Goal: Transaction & Acquisition: Obtain resource

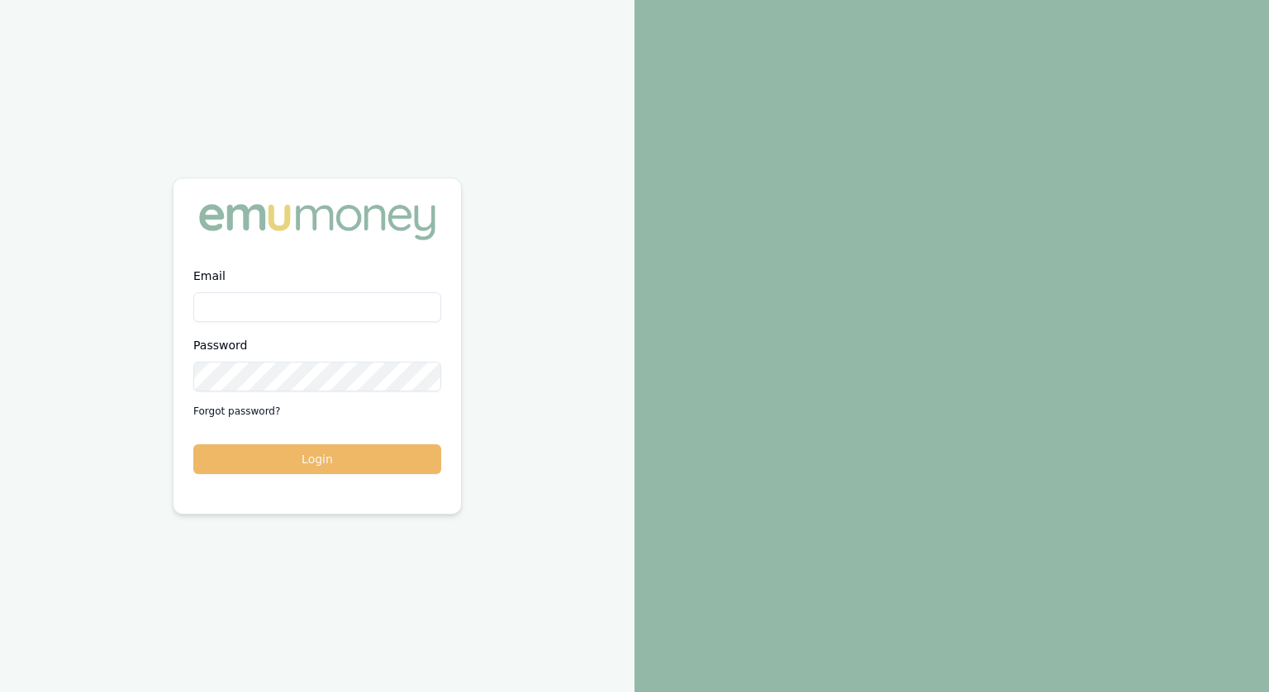
type input "jonathan.myers@emumoney.com.au"
click at [293, 463] on button "Login" at bounding box center [317, 460] width 248 height 30
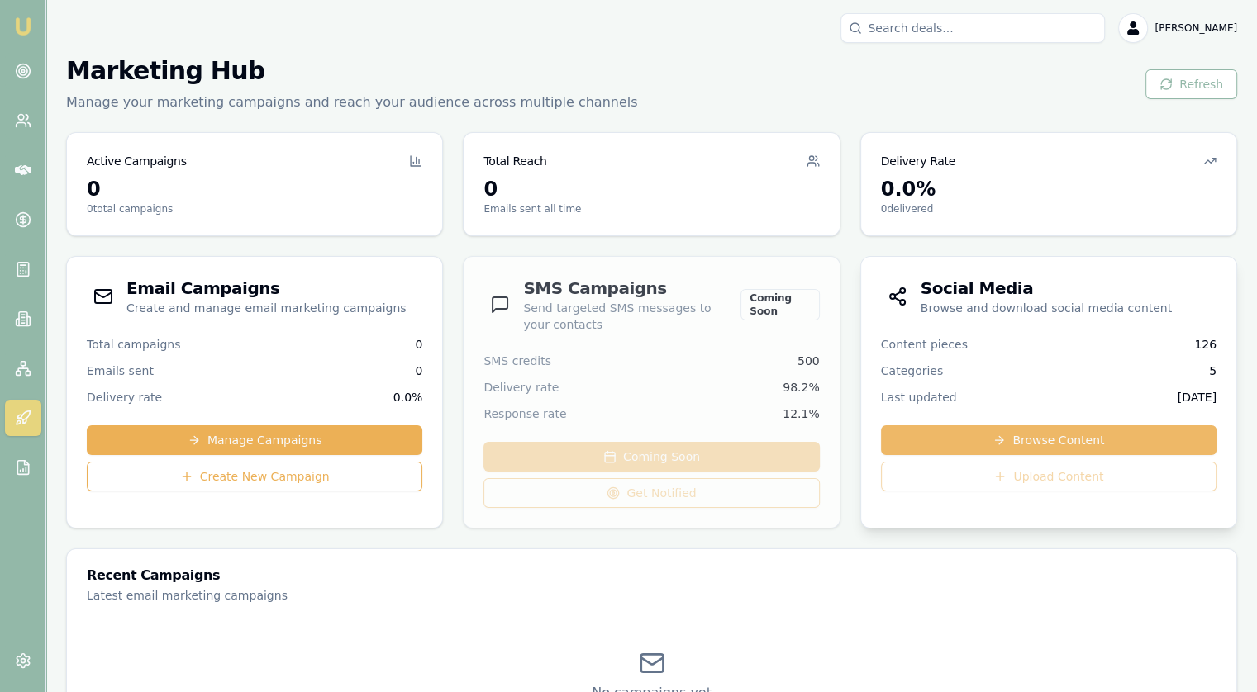
click at [1032, 434] on link "Browse Content" at bounding box center [1048, 441] width 335 height 30
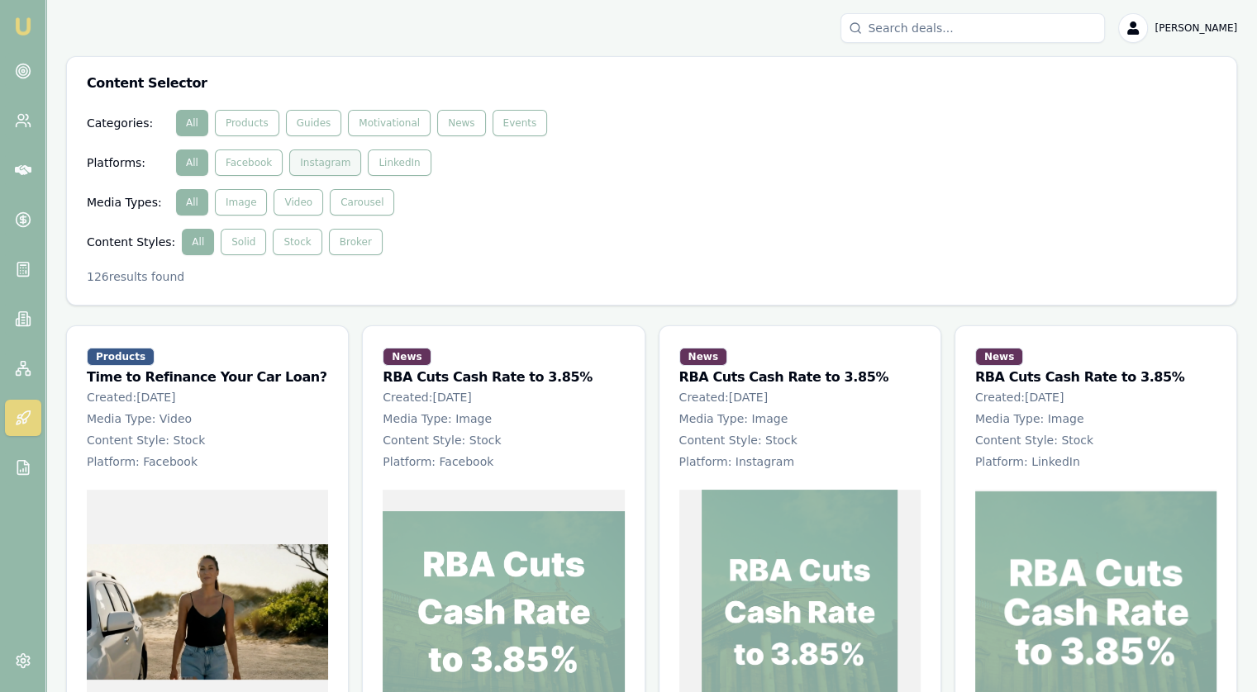
click at [332, 161] on button "Instagram" at bounding box center [325, 163] width 72 height 26
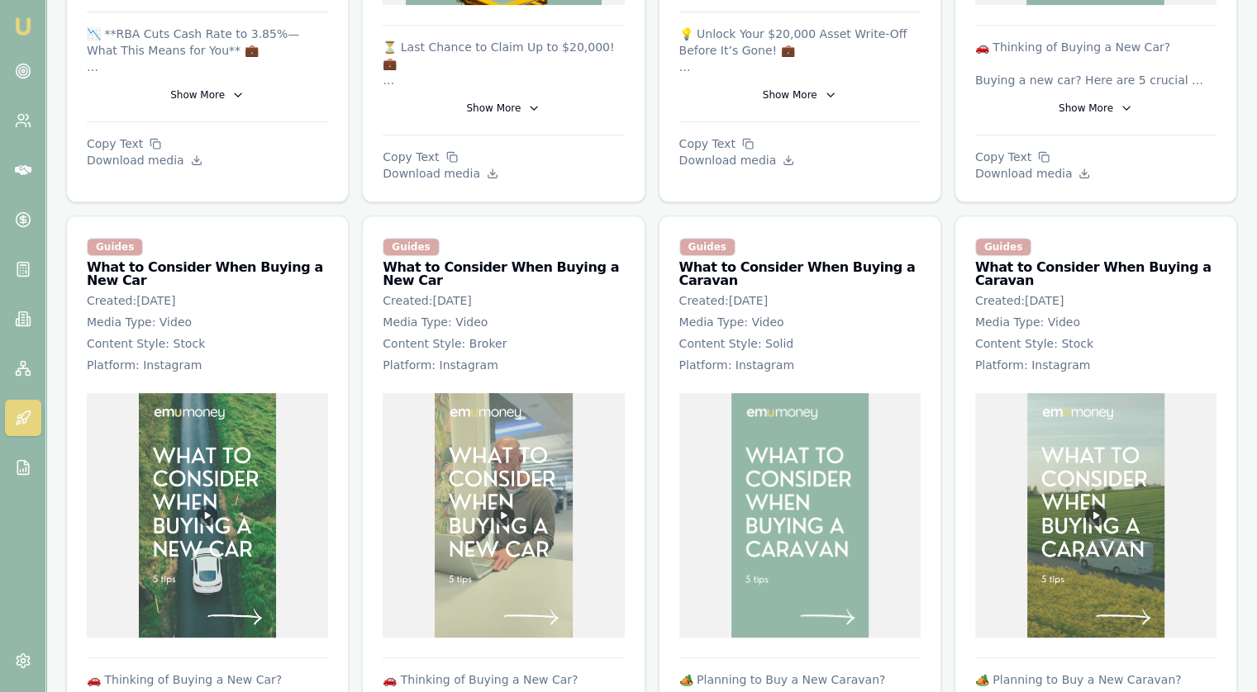
scroll to position [826, 0]
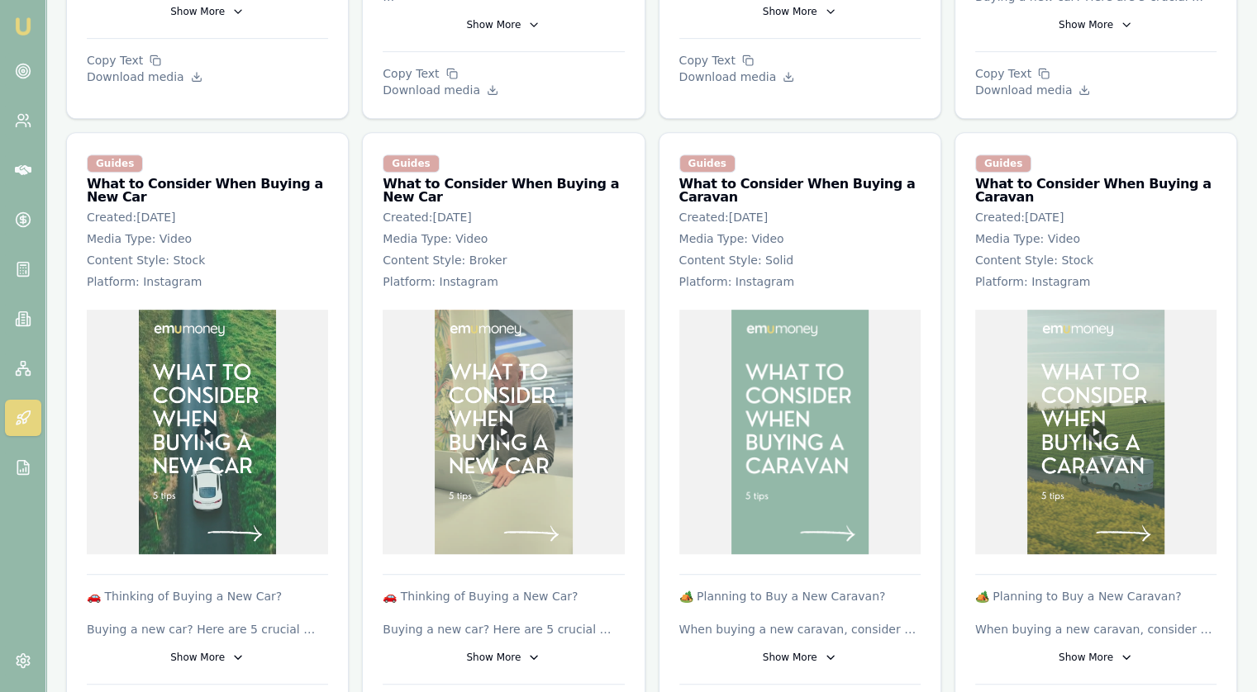
click at [1120, 340] on img at bounding box center [1096, 432] width 138 height 245
click at [1091, 421] on img at bounding box center [1096, 432] width 138 height 245
click at [1109, 645] on button "Show More" at bounding box center [1095, 658] width 241 height 26
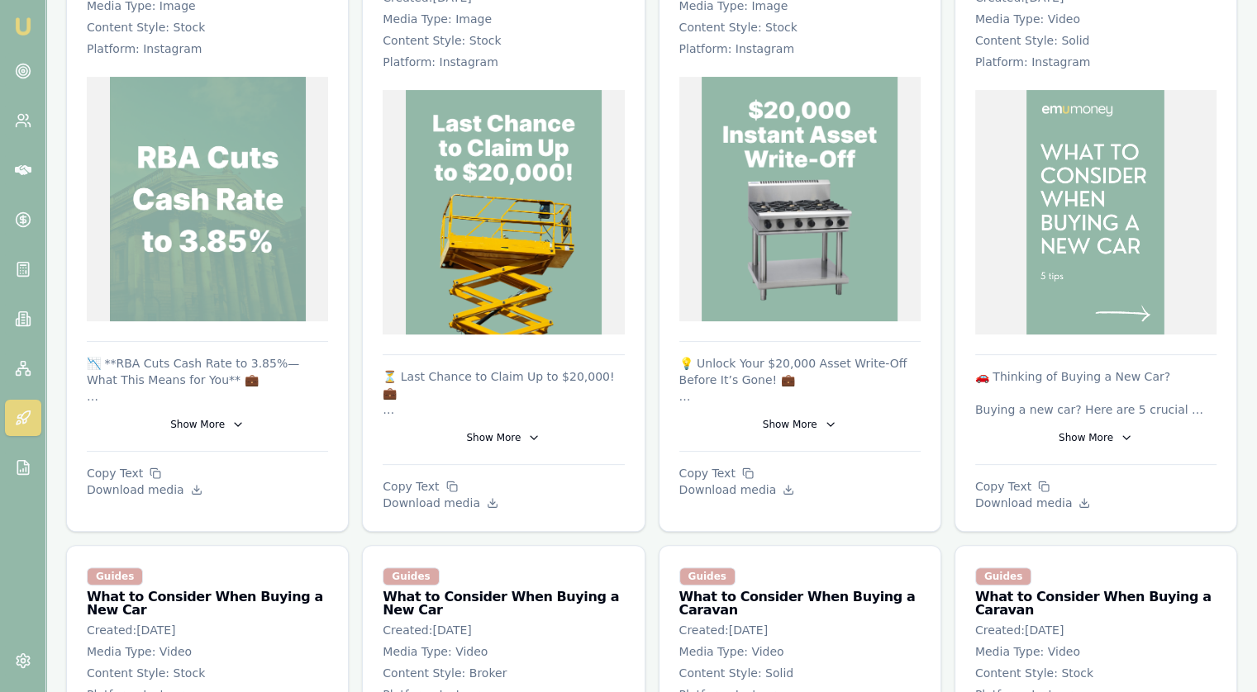
scroll to position [909, 0]
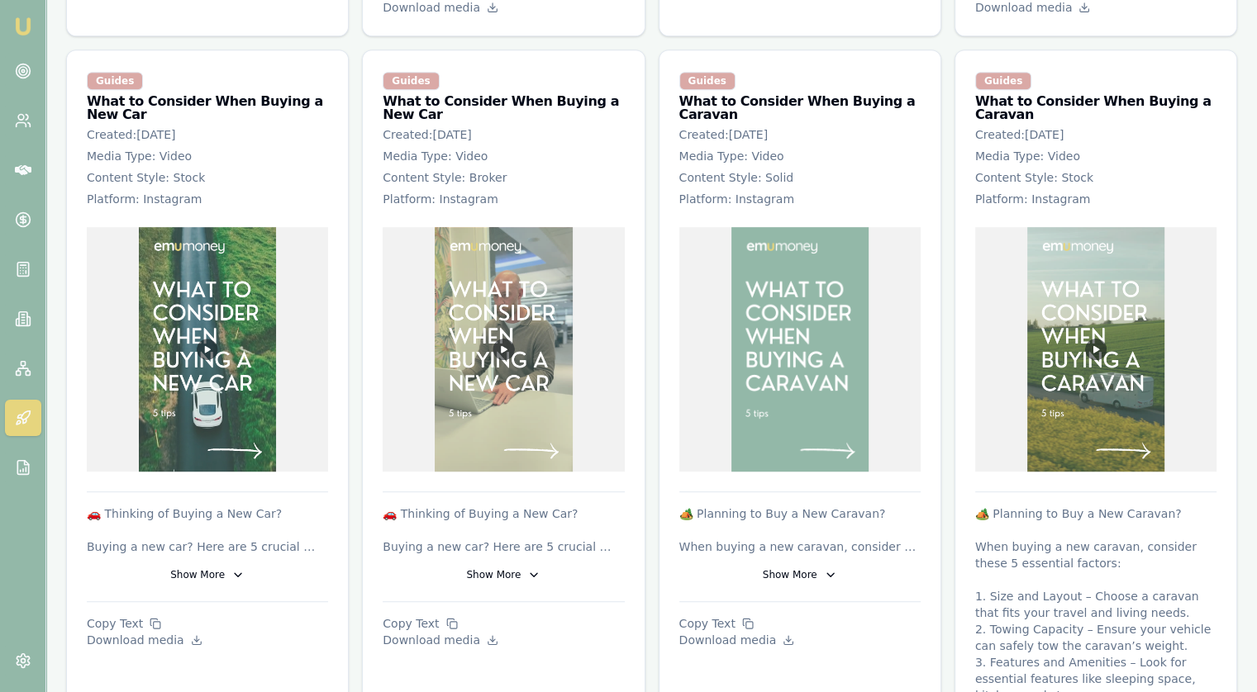
click at [1092, 321] on img at bounding box center [1096, 349] width 138 height 245
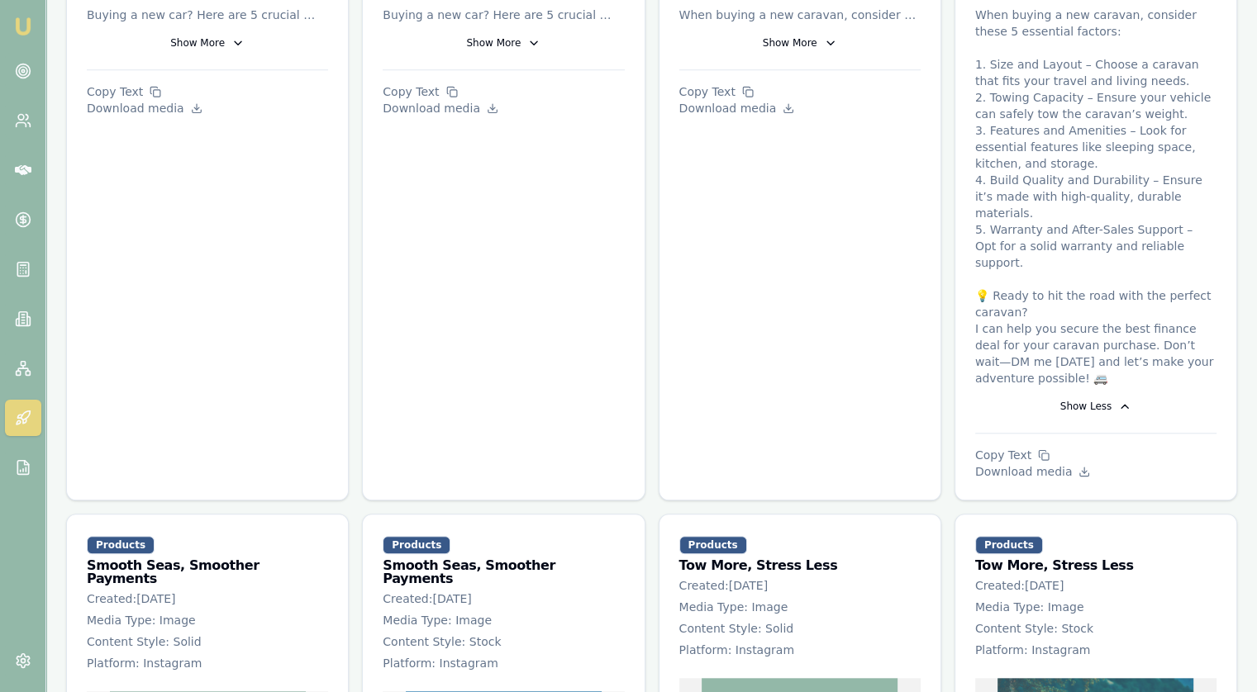
scroll to position [1157, 0]
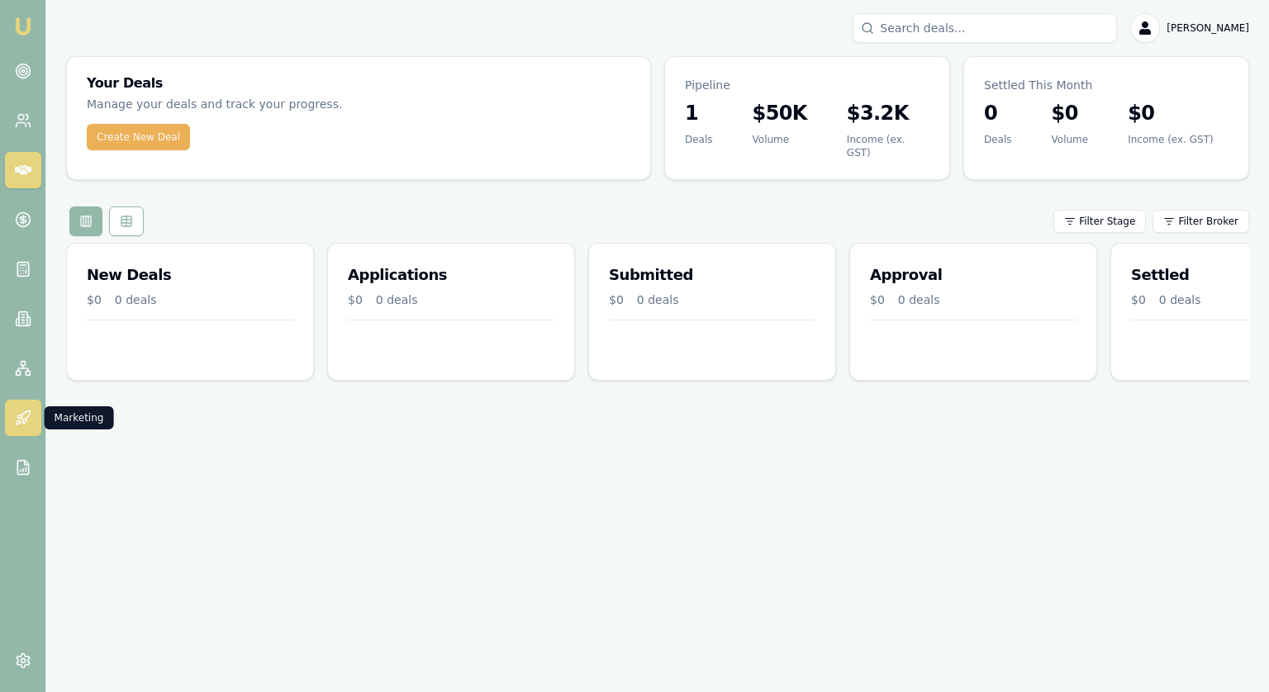
click at [26, 426] on icon at bounding box center [23, 418] width 17 height 17
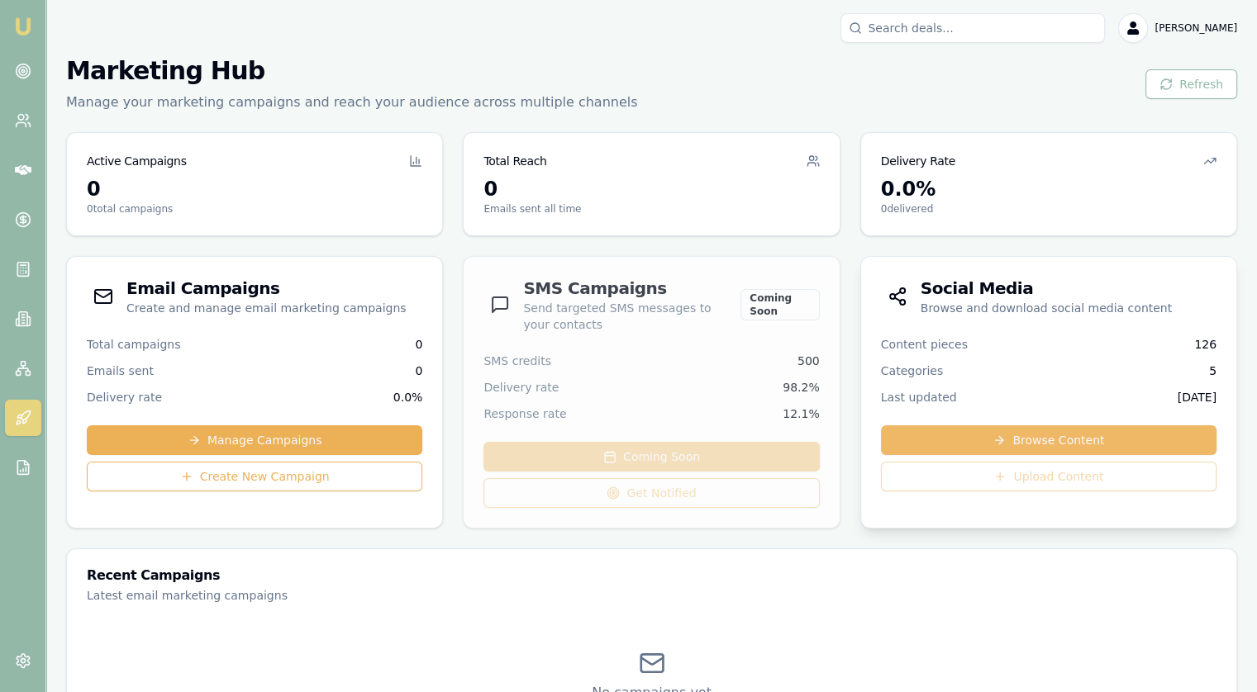
click at [1059, 430] on link "Browse Content" at bounding box center [1048, 441] width 335 height 30
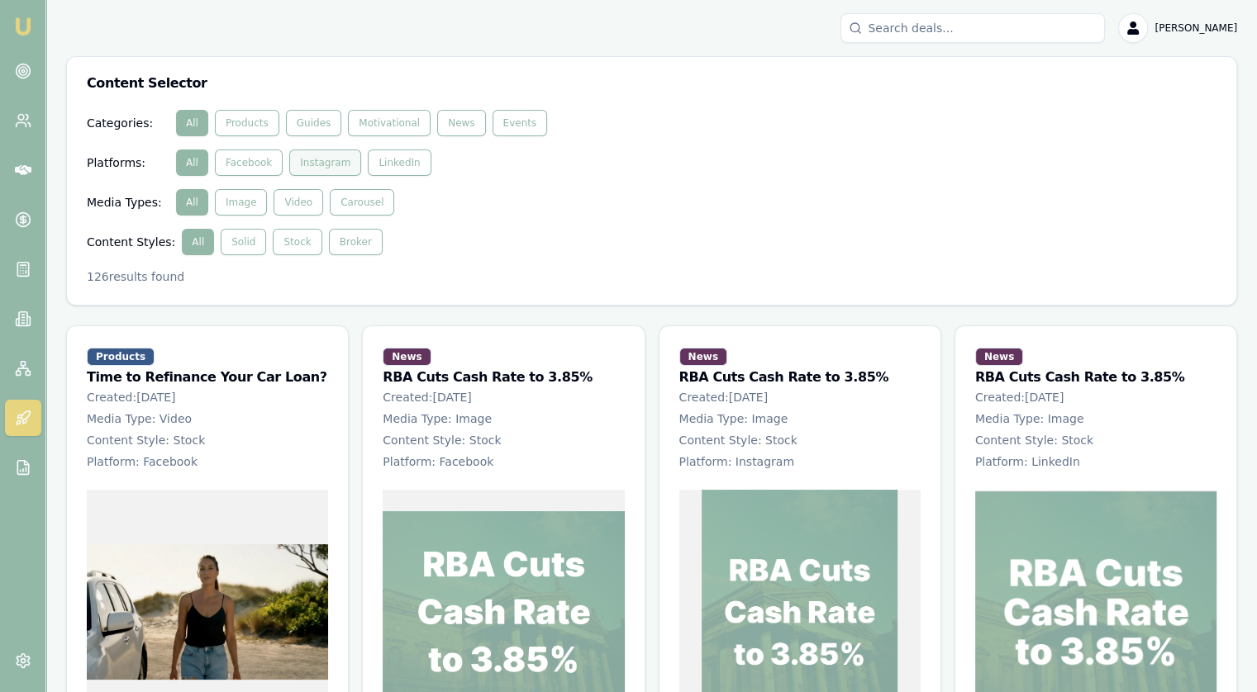
click at [320, 165] on button "Instagram" at bounding box center [325, 163] width 72 height 26
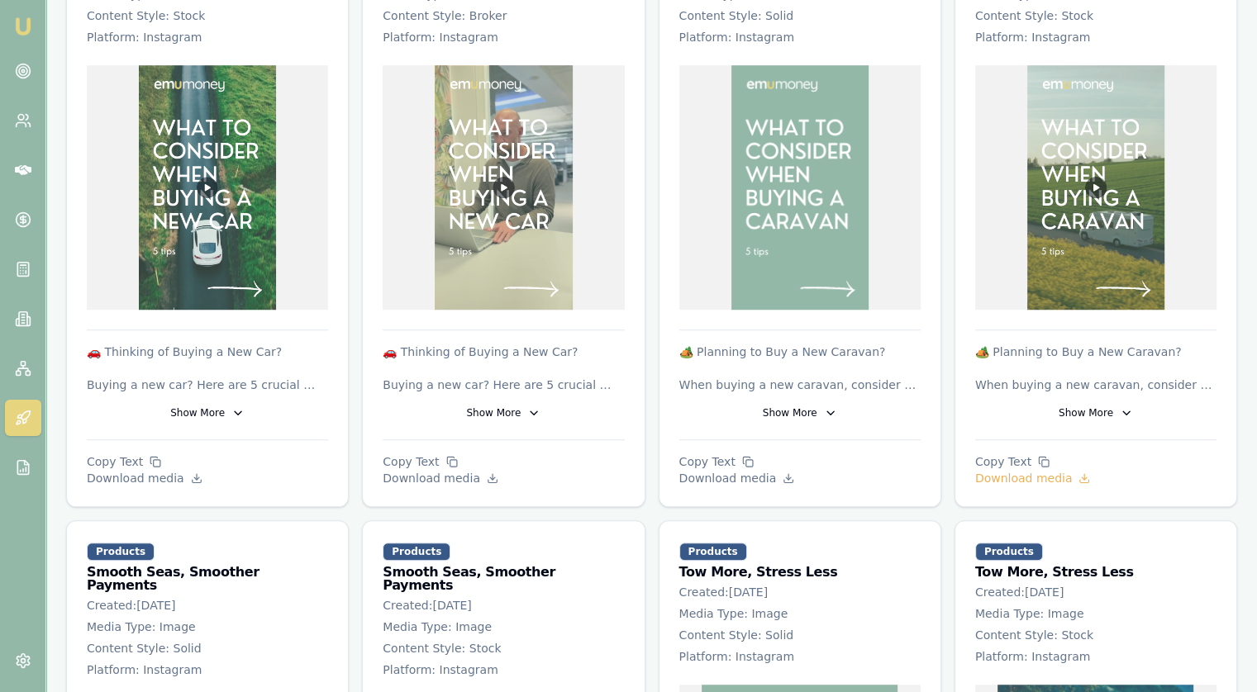
scroll to position [1074, 0]
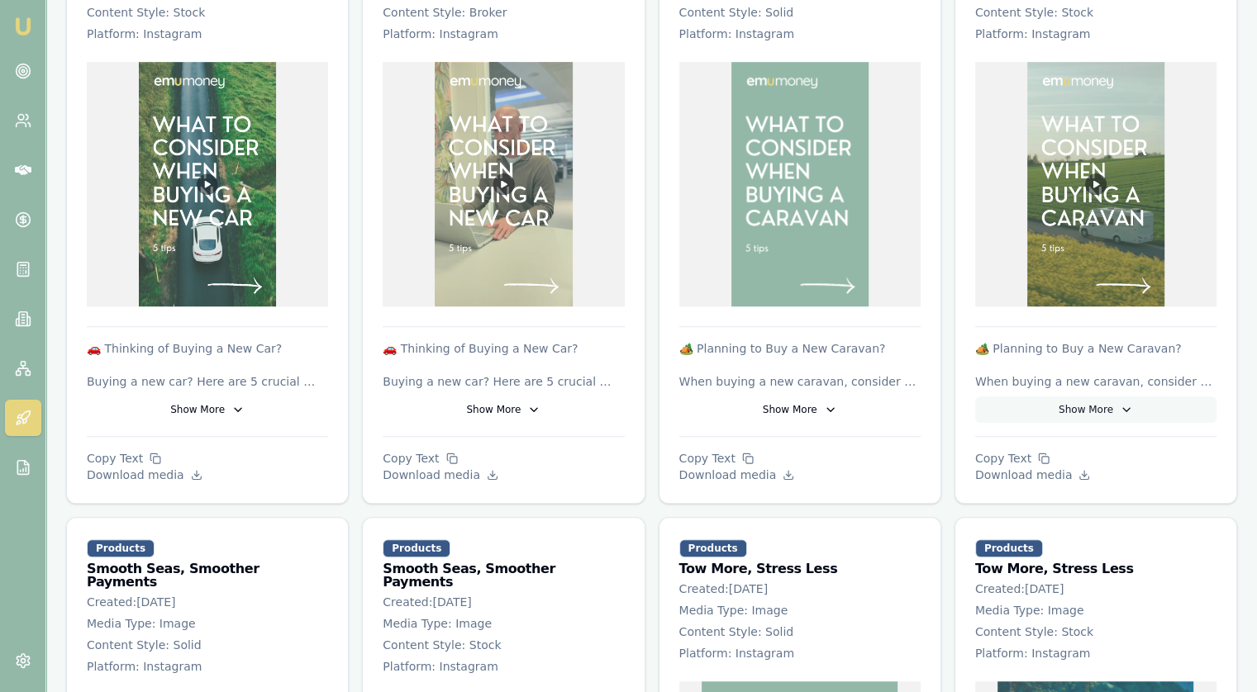
click at [1104, 397] on button "Show More" at bounding box center [1095, 410] width 241 height 26
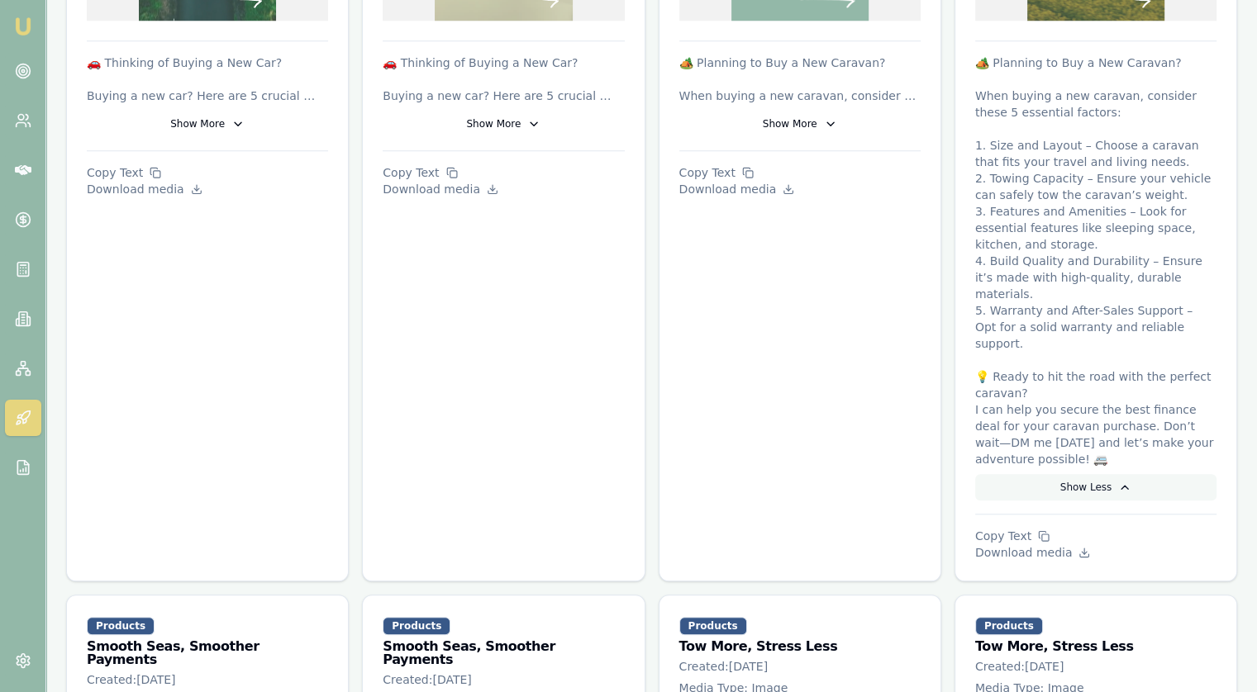
scroll to position [1405, 0]
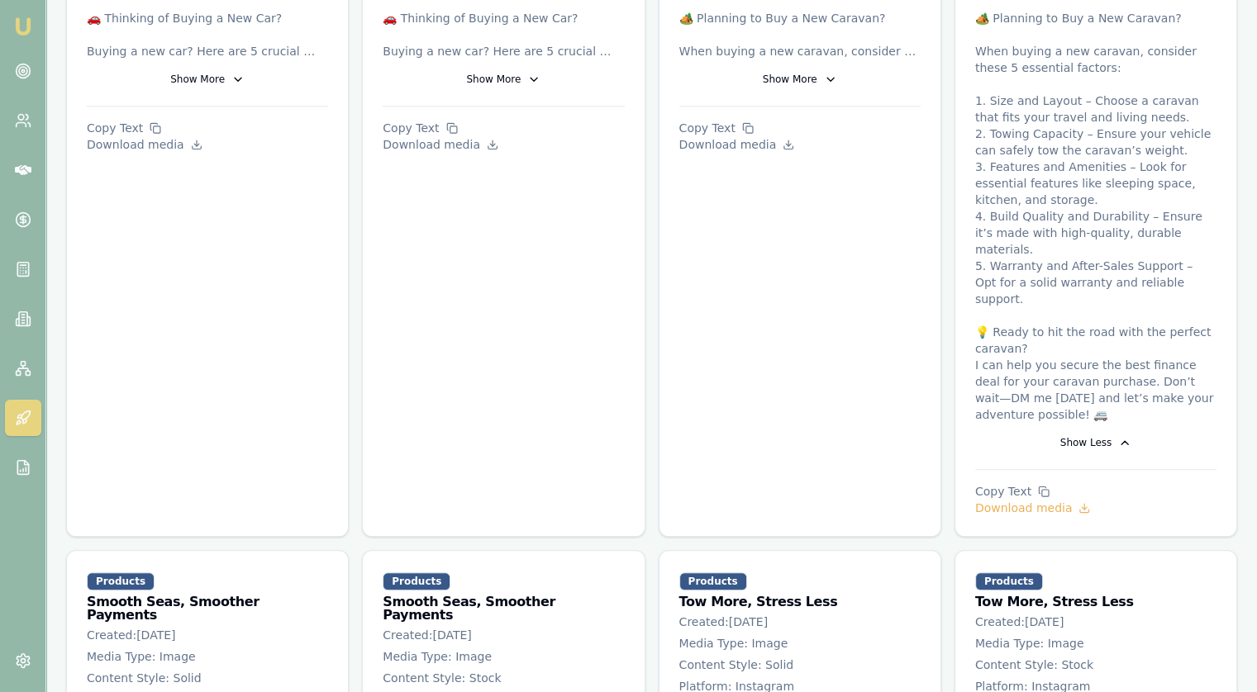
click at [1078, 502] on icon at bounding box center [1084, 508] width 12 height 12
click at [985, 500] on p "Download media" at bounding box center [1095, 508] width 241 height 17
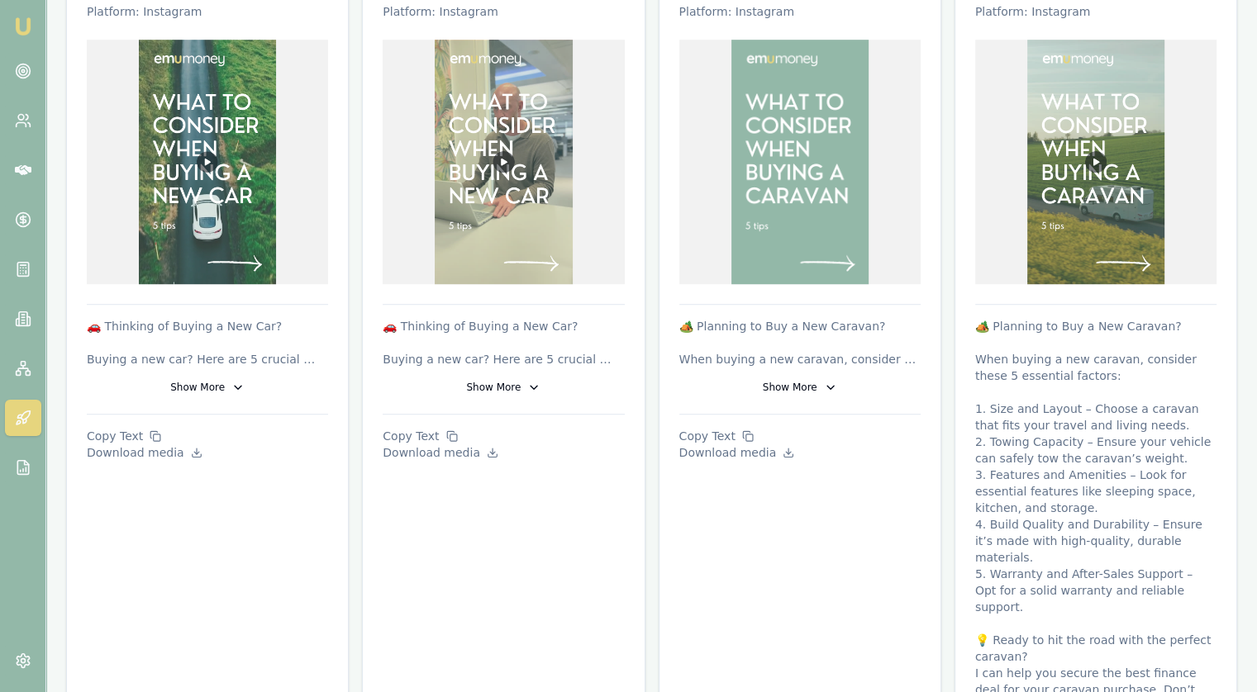
scroll to position [909, 0]
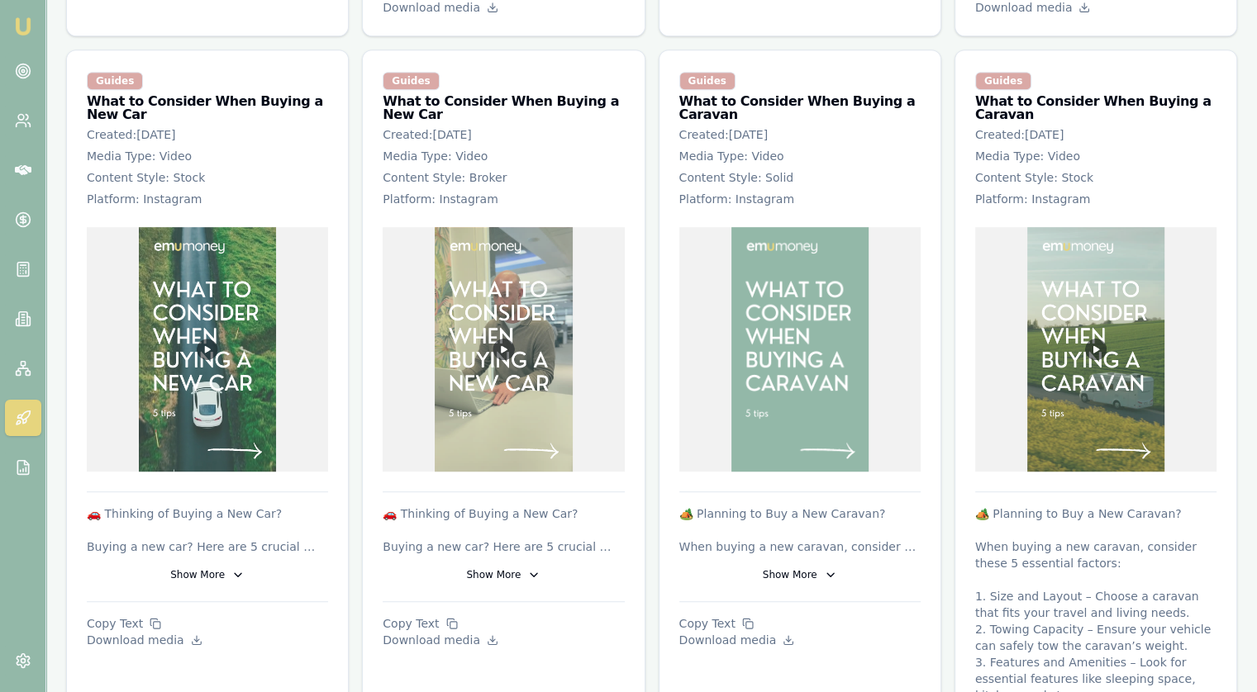
click at [1097, 348] on img at bounding box center [1096, 349] width 138 height 245
click at [1093, 322] on img at bounding box center [1096, 349] width 138 height 245
click at [1059, 169] on p "Content Style: Stock" at bounding box center [1095, 177] width 241 height 17
click at [1040, 95] on h3 "What to Consider When Buying a Caravan" at bounding box center [1095, 108] width 241 height 26
click at [1006, 72] on div "Guides" at bounding box center [1003, 81] width 56 height 18
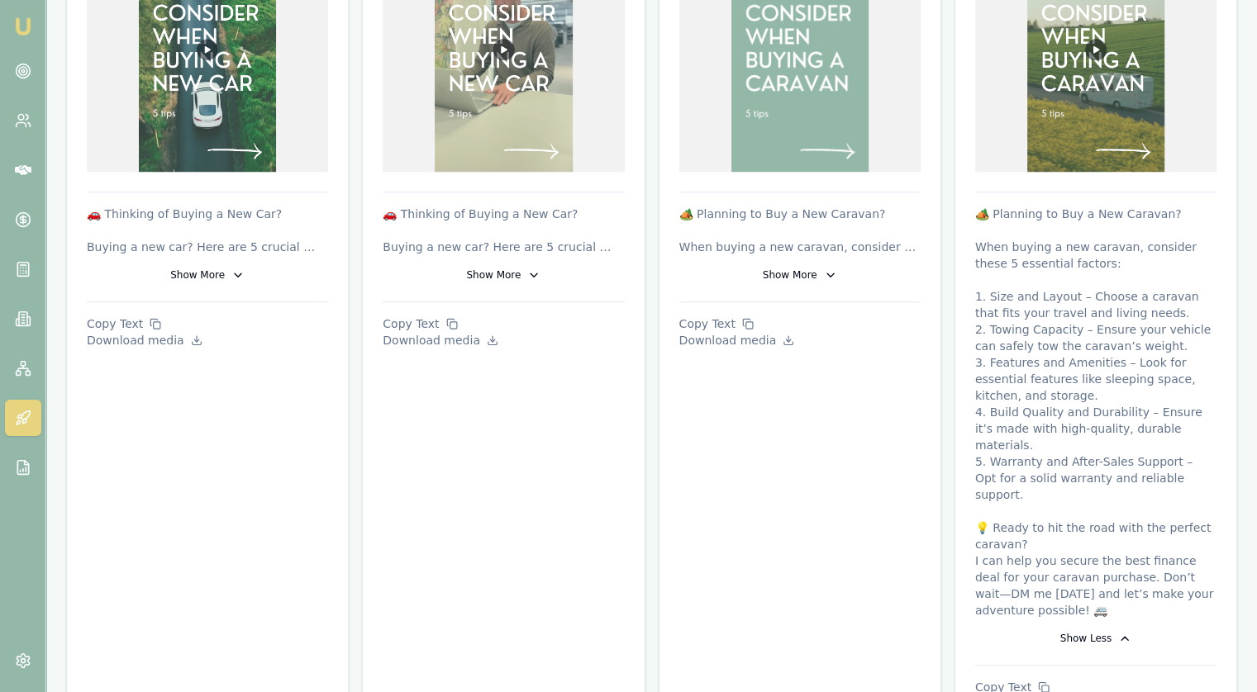
scroll to position [1405, 0]
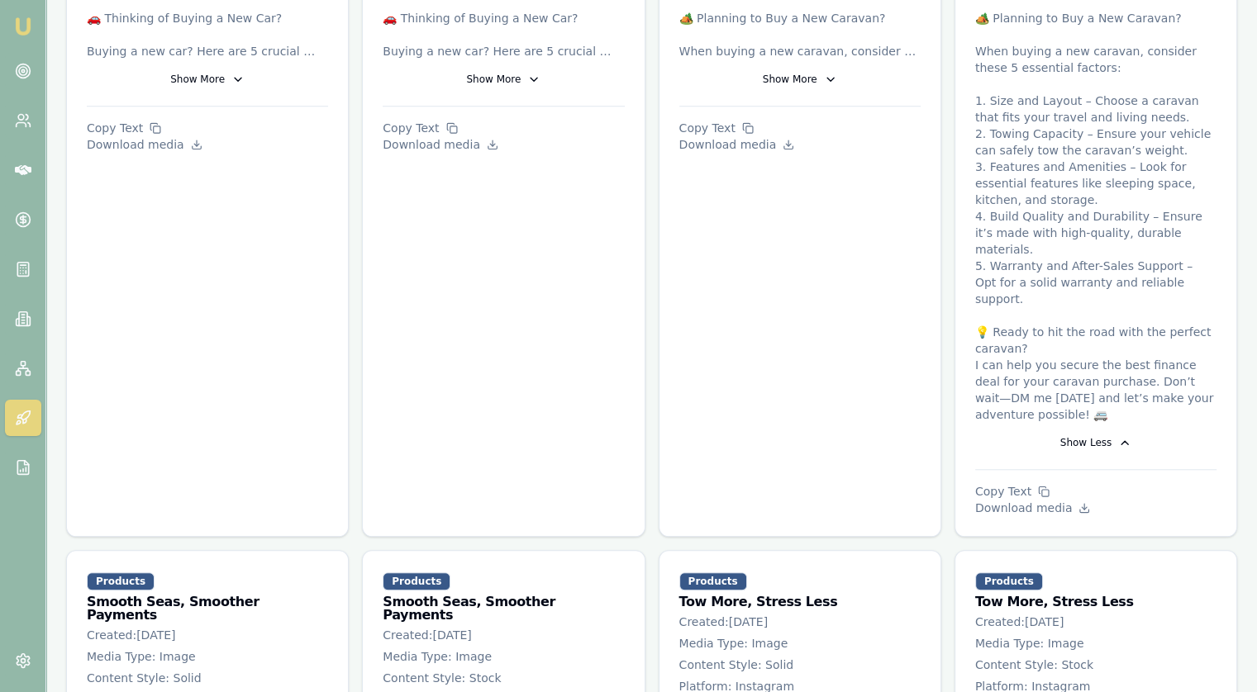
click at [987, 357] on p "🏕️ Planning to Buy a New Caravan? When buying a new caravan, consider these 5 e…" at bounding box center [1095, 216] width 241 height 413
click at [1030, 483] on p "Copy Text" at bounding box center [1095, 491] width 241 height 17
click at [783, 139] on icon at bounding box center [789, 145] width 12 height 12
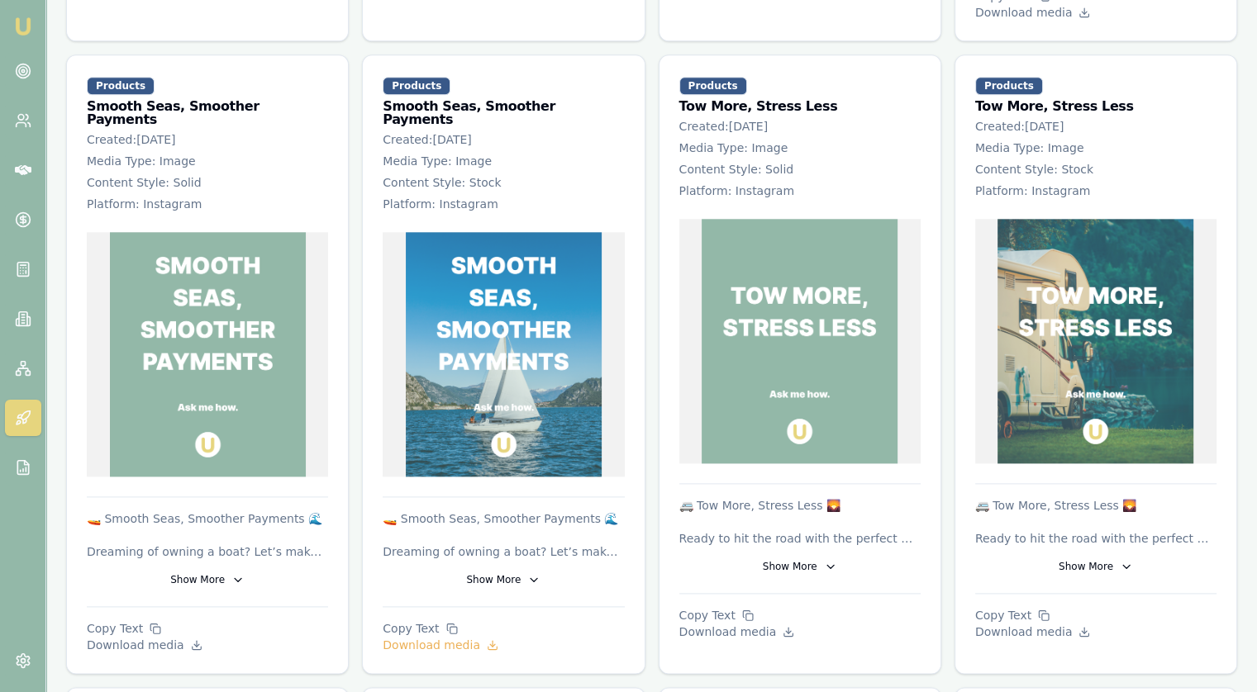
click at [487, 640] on icon at bounding box center [493, 646] width 12 height 12
click at [1044, 624] on p "Download media" at bounding box center [1095, 632] width 241 height 17
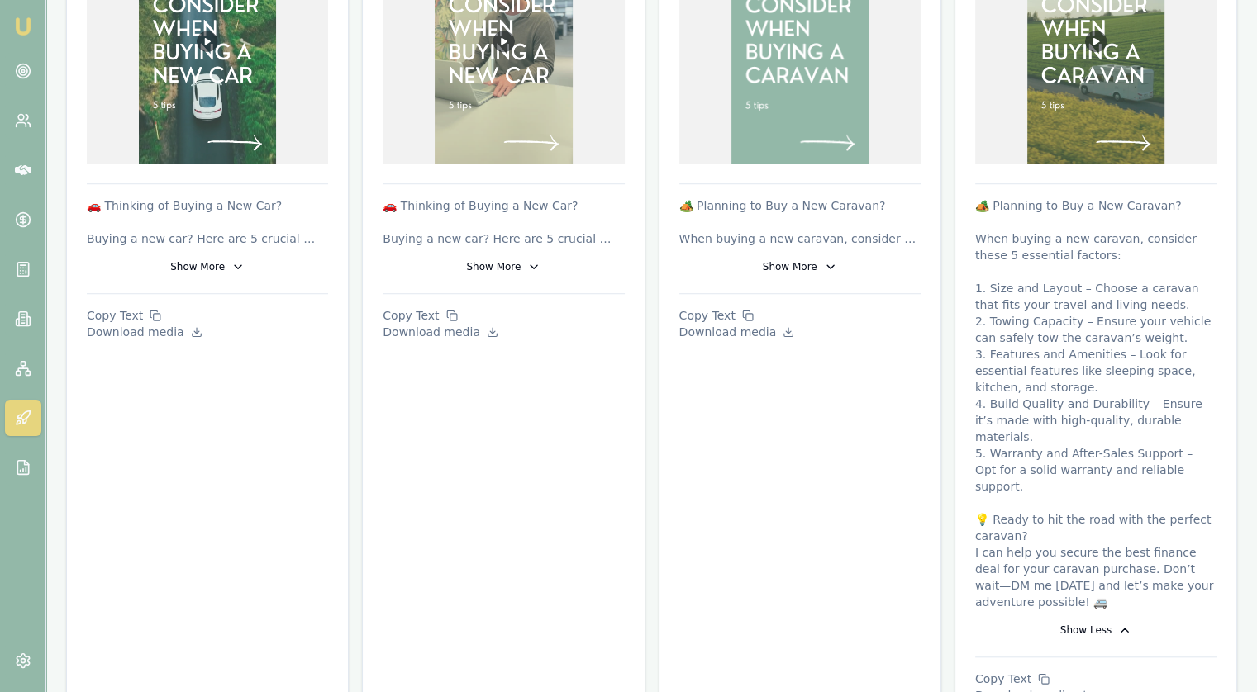
scroll to position [1322, 0]
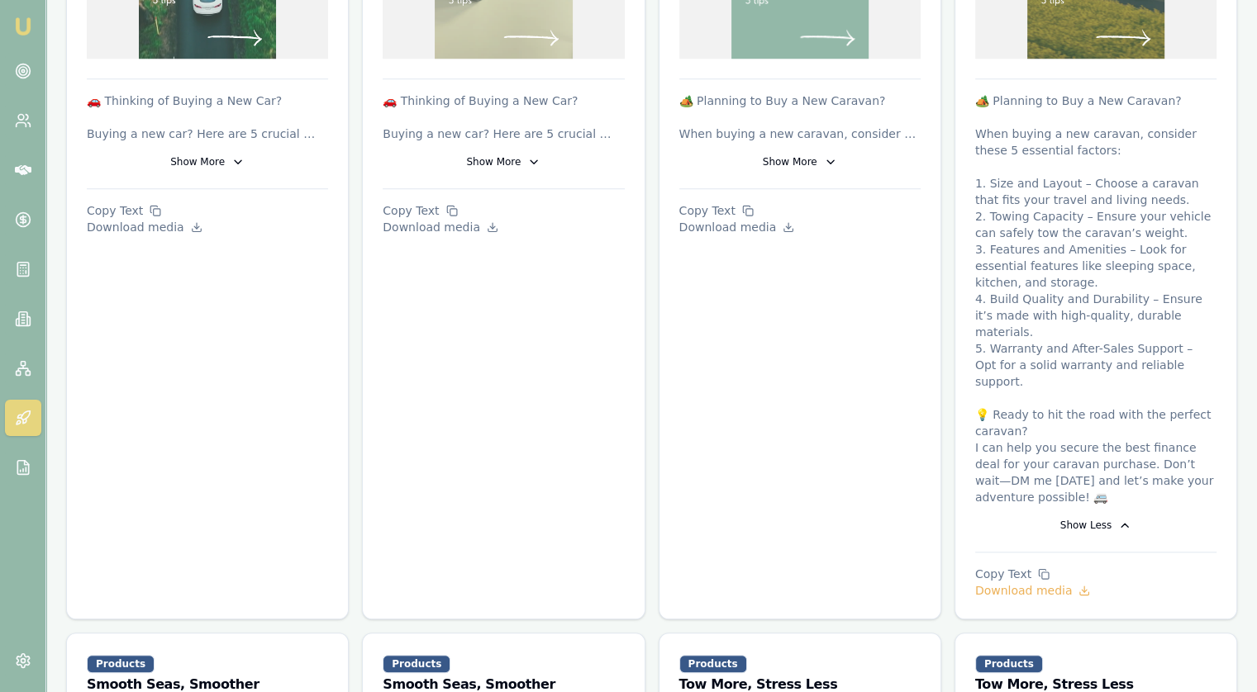
click at [1047, 583] on p "Download media" at bounding box center [1095, 591] width 241 height 17
click at [995, 566] on p "Copy Text" at bounding box center [1095, 574] width 241 height 17
click at [843, 290] on div "Guides What to Consider When Buying a Caravan Created: [DATE] Media Type: Video…" at bounding box center [800, 127] width 283 height 983
click at [797, 149] on button "Show More" at bounding box center [799, 162] width 241 height 26
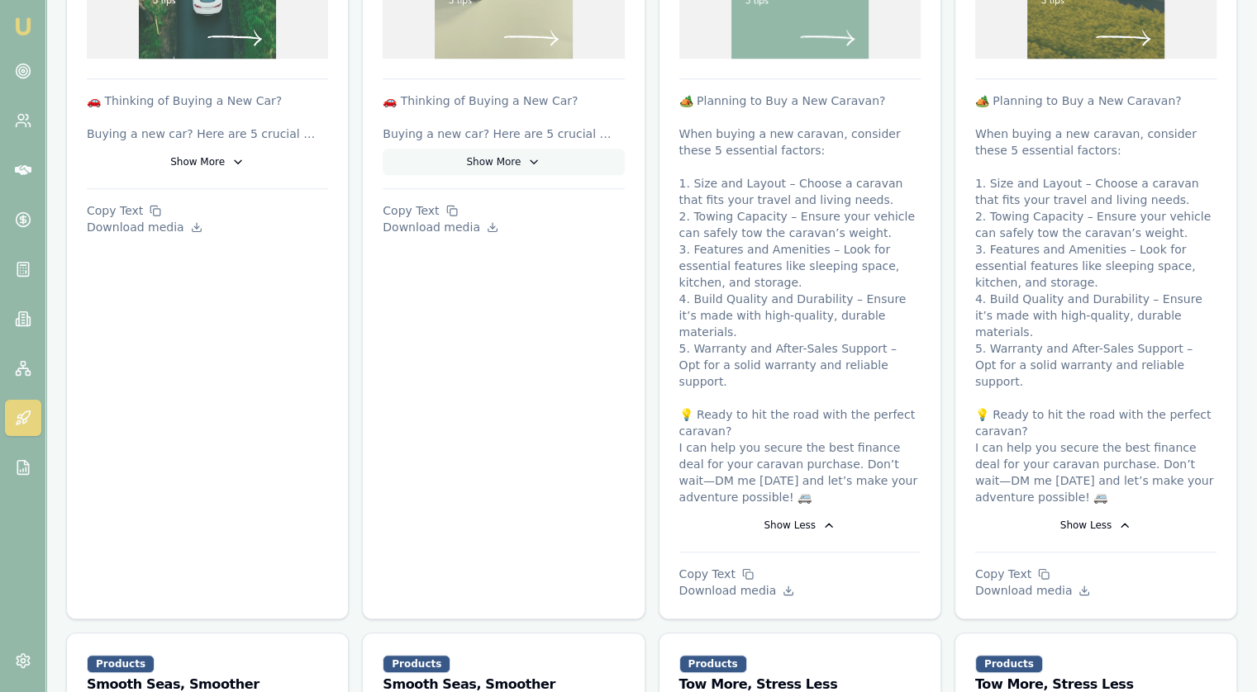
click at [498, 149] on button "Show More" at bounding box center [503, 162] width 241 height 26
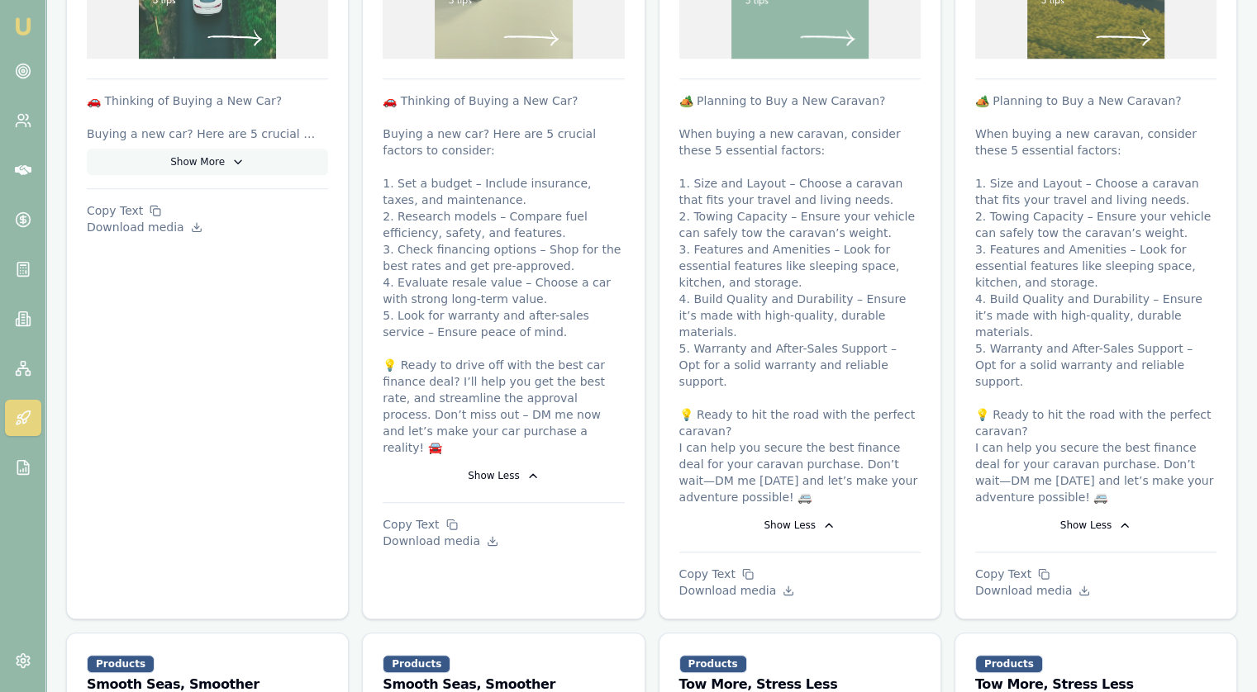
click at [225, 149] on button "Show More" at bounding box center [207, 162] width 241 height 26
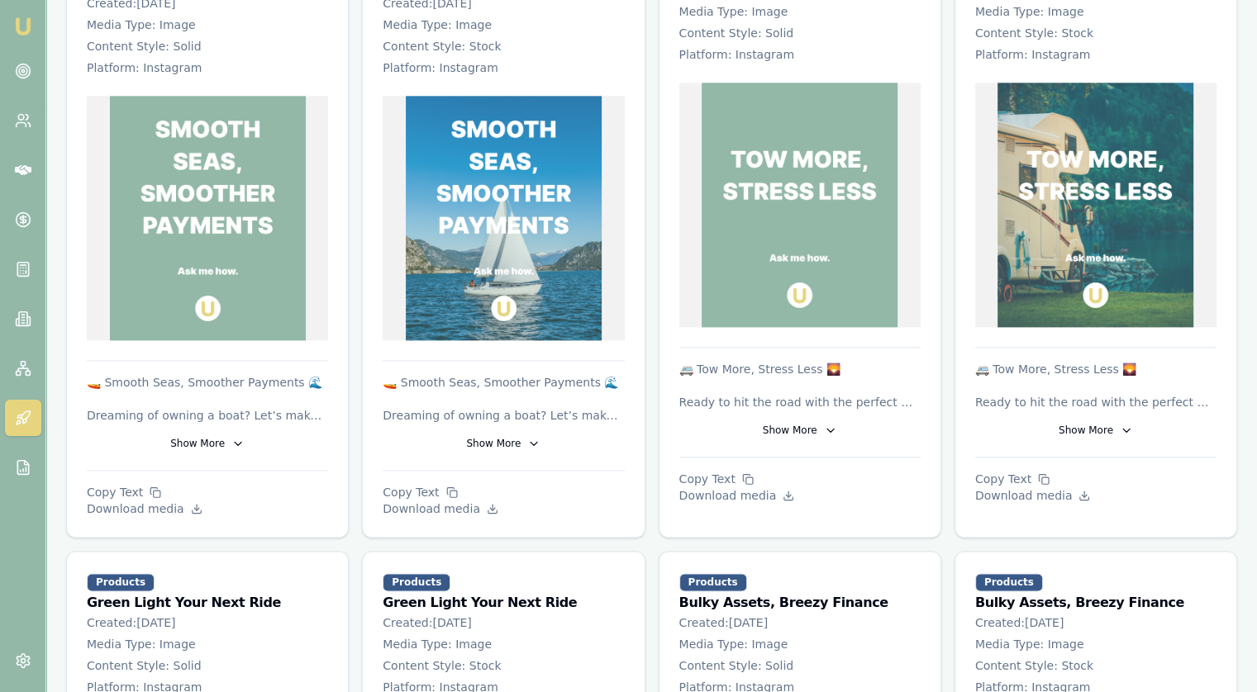
scroll to position [2066, 0]
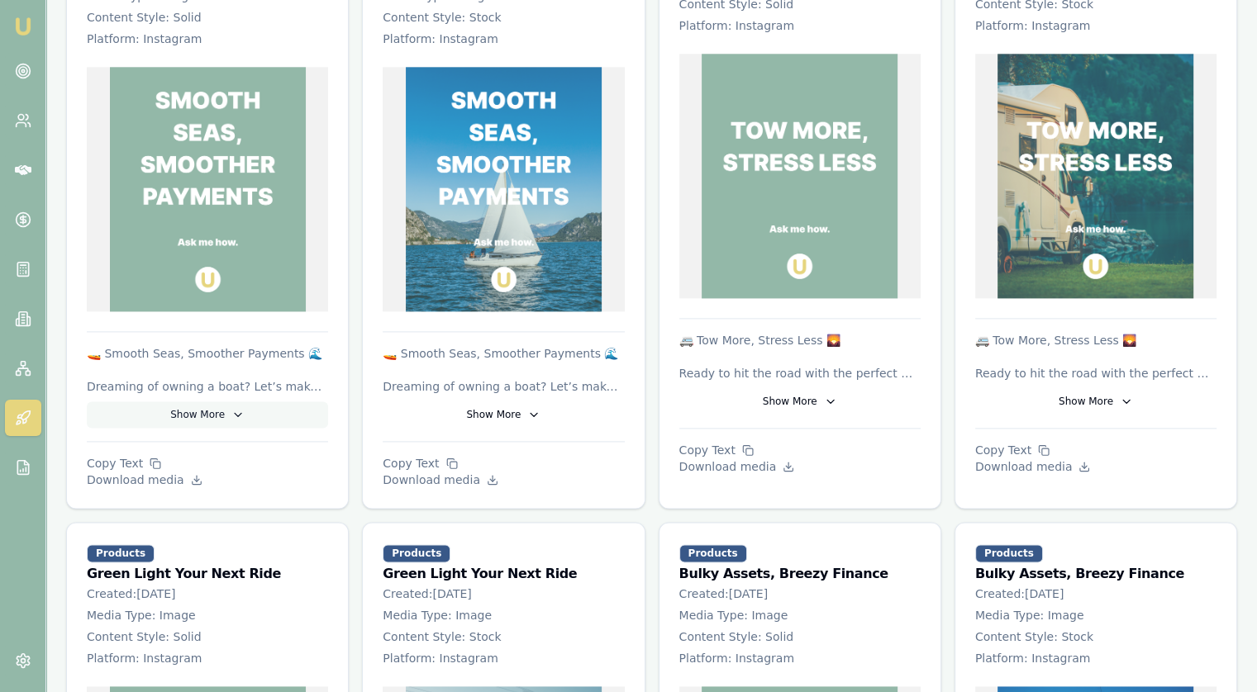
click at [212, 402] on button "Show More" at bounding box center [207, 415] width 241 height 26
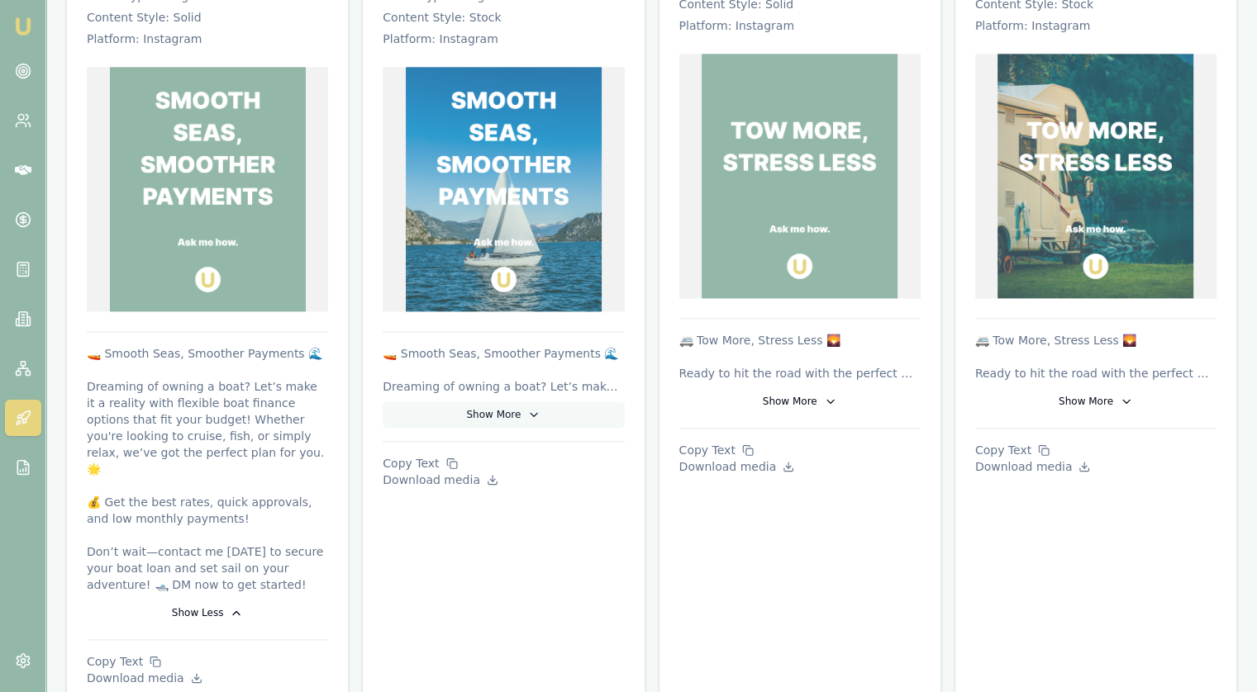
click at [512, 402] on button "Show More" at bounding box center [503, 415] width 241 height 26
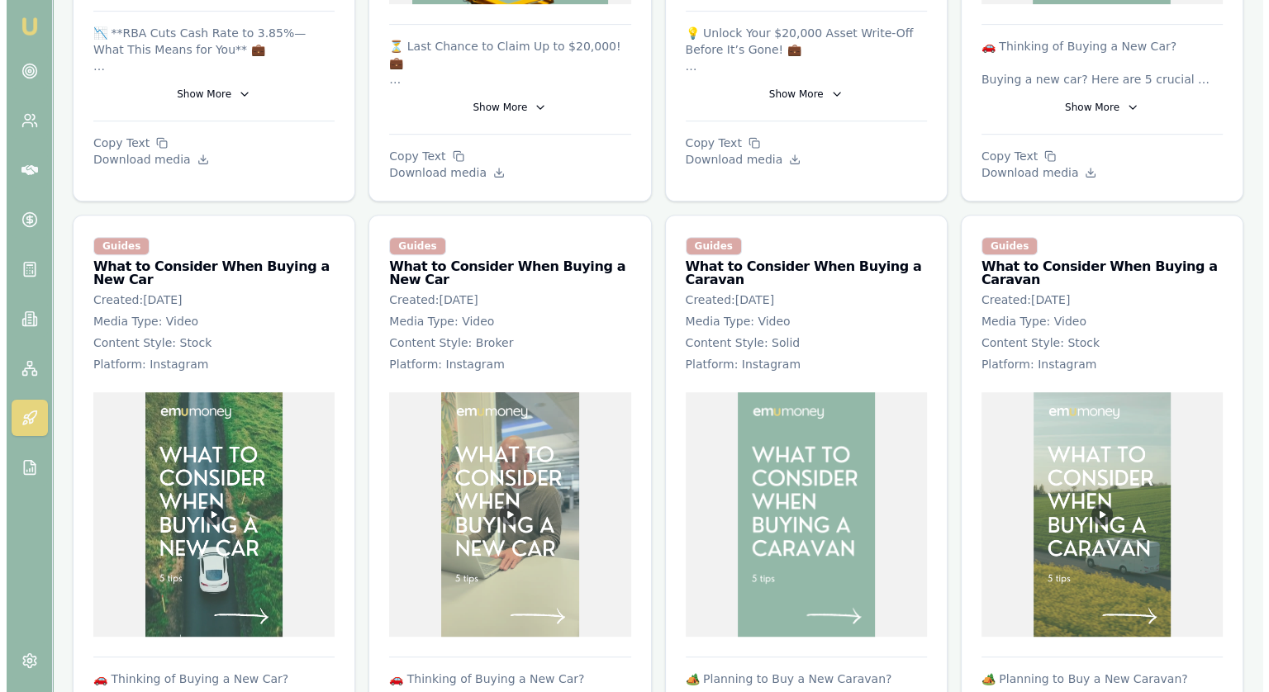
scroll to position [0, 0]
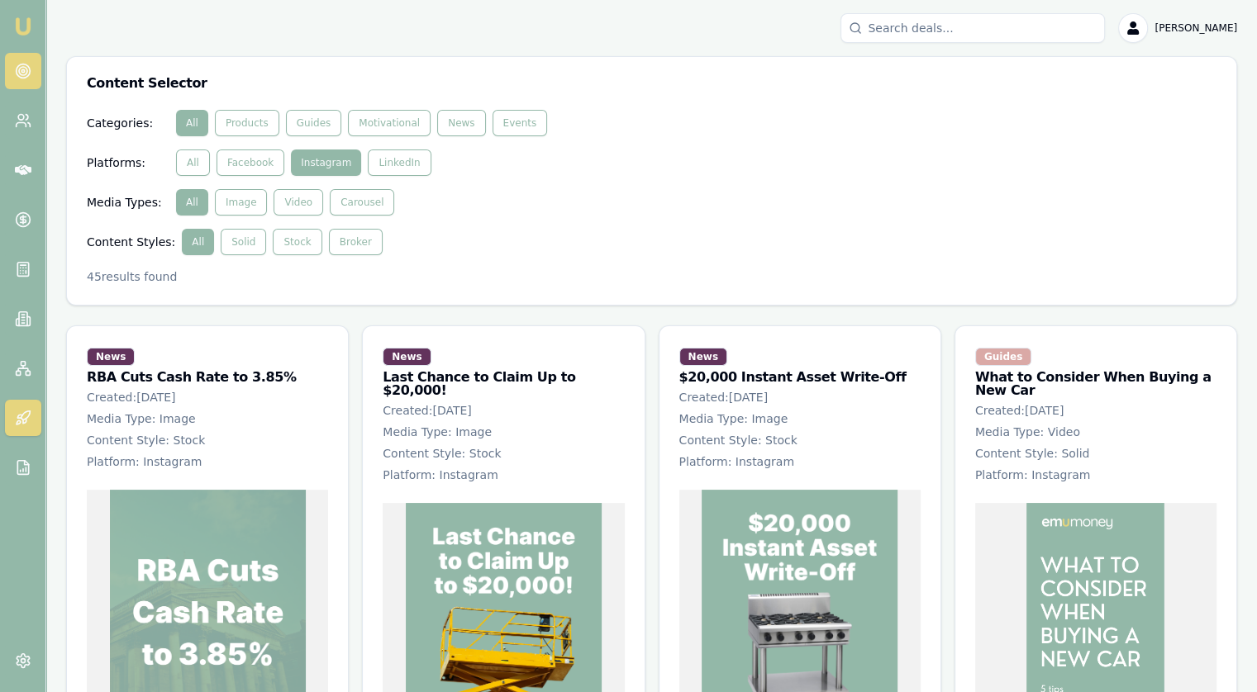
click at [24, 86] on link at bounding box center [23, 71] width 36 height 36
